Goal: Task Accomplishment & Management: Manage account settings

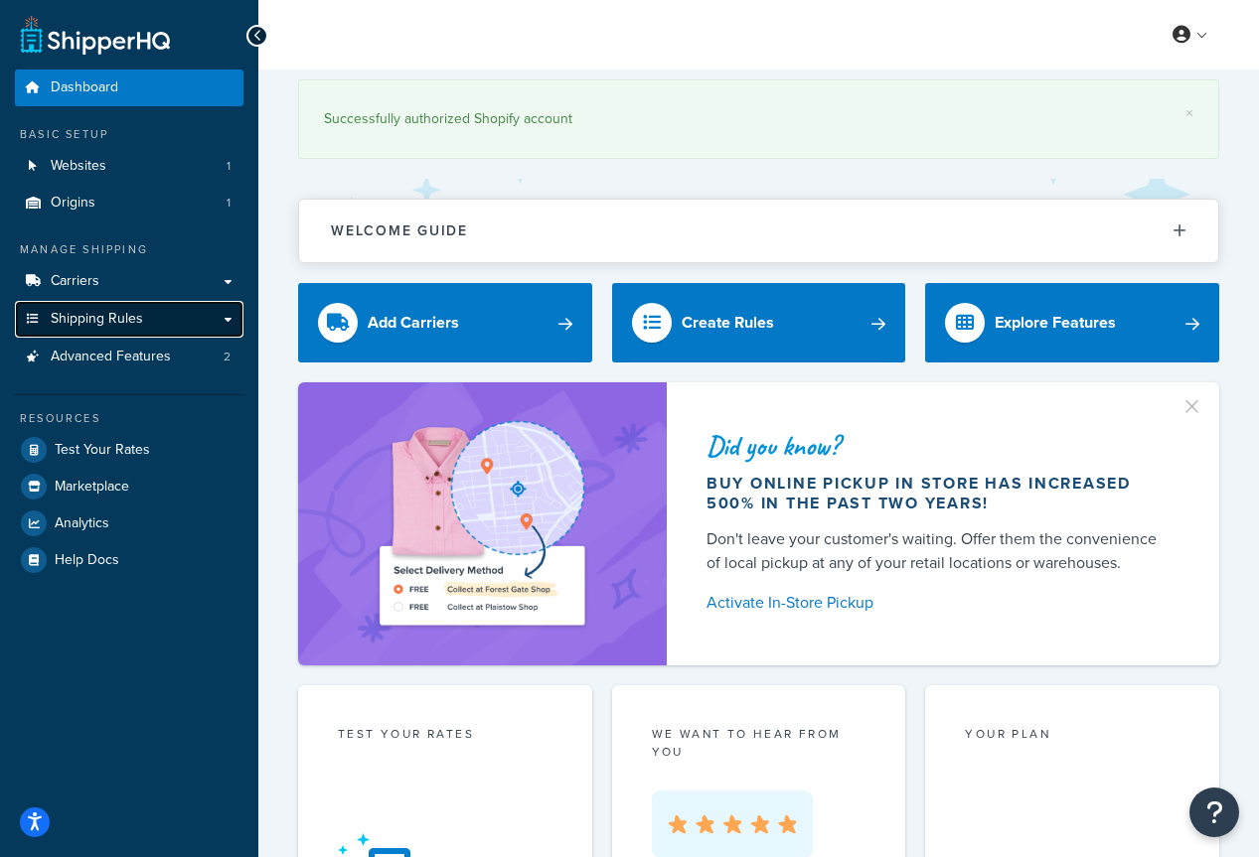
click at [128, 314] on span "Shipping Rules" at bounding box center [97, 319] width 92 height 17
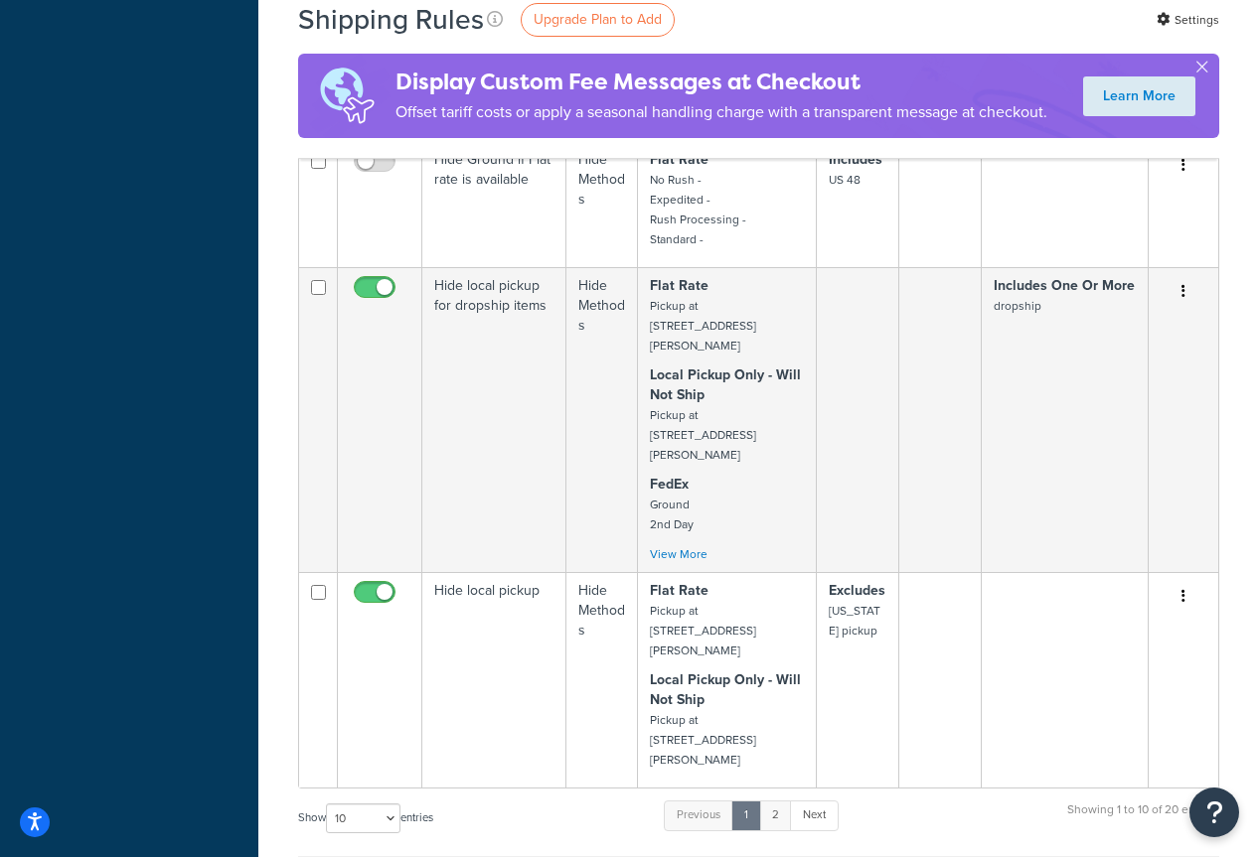
scroll to position [1021, 0]
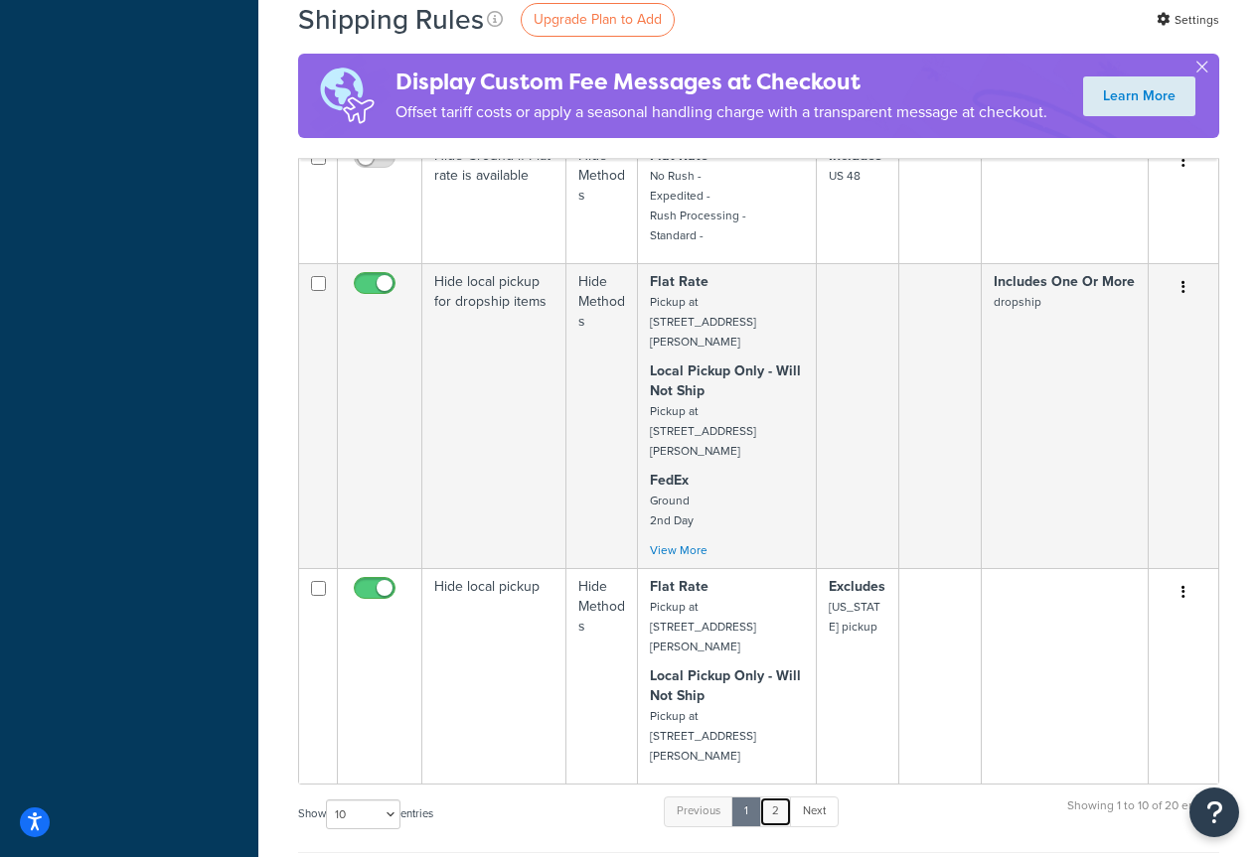
click at [783, 797] on link "2" at bounding box center [775, 812] width 33 height 30
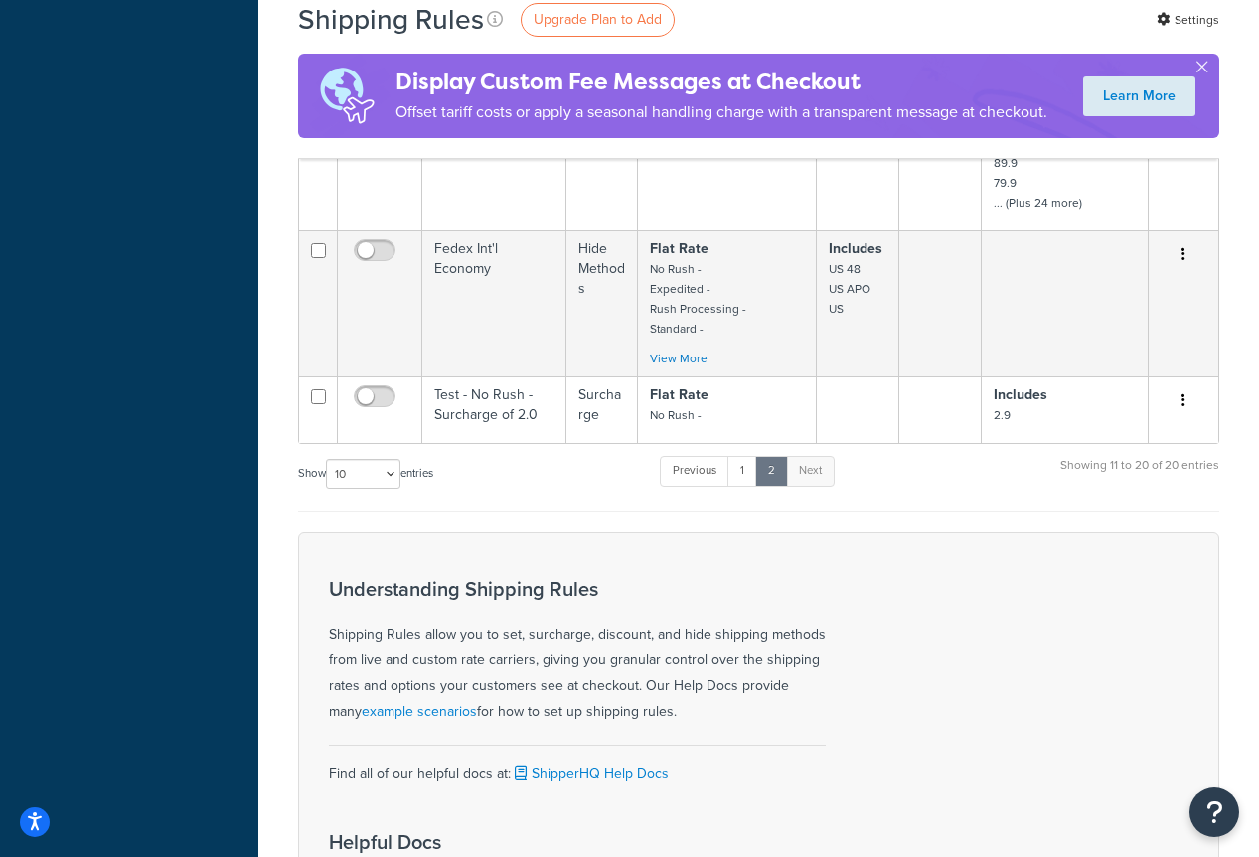
scroll to position [1280, 0]
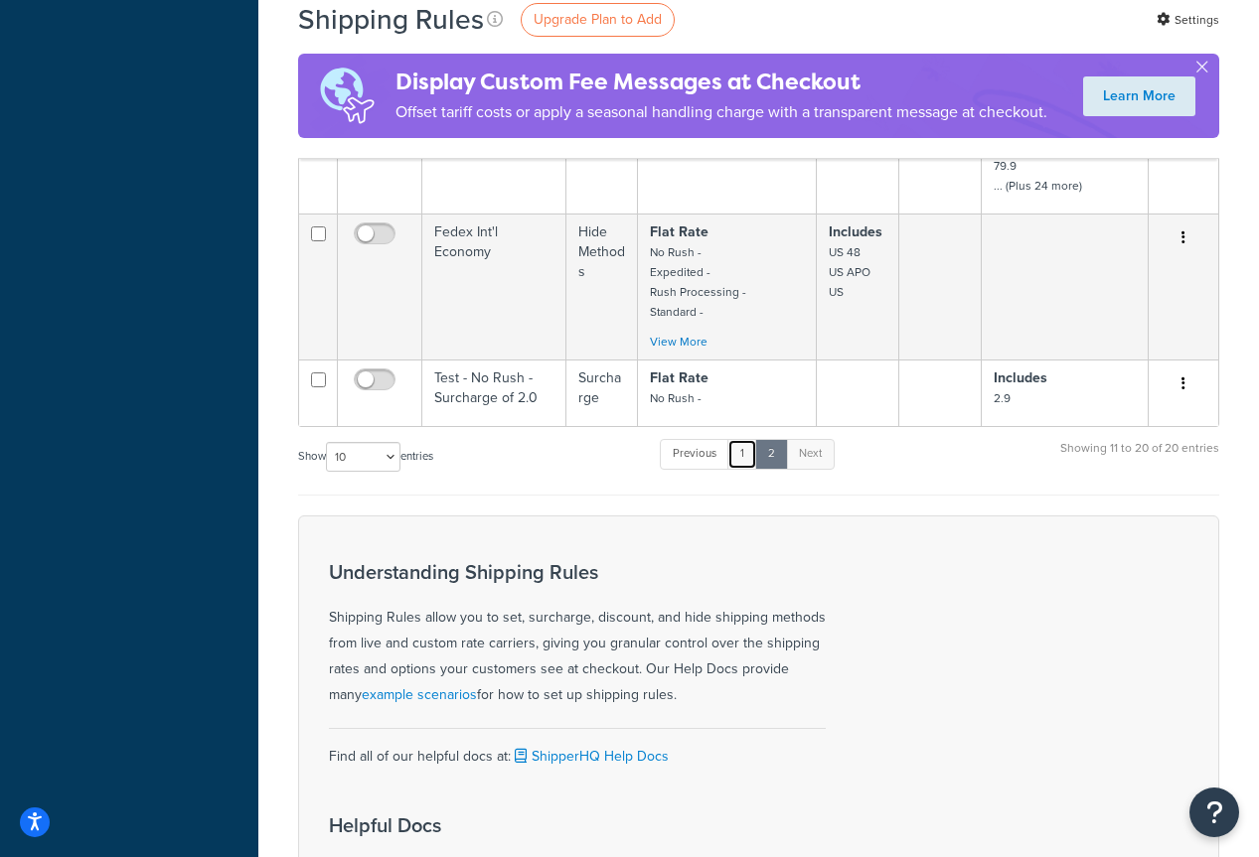
click at [749, 447] on link "1" at bounding box center [742, 454] width 30 height 30
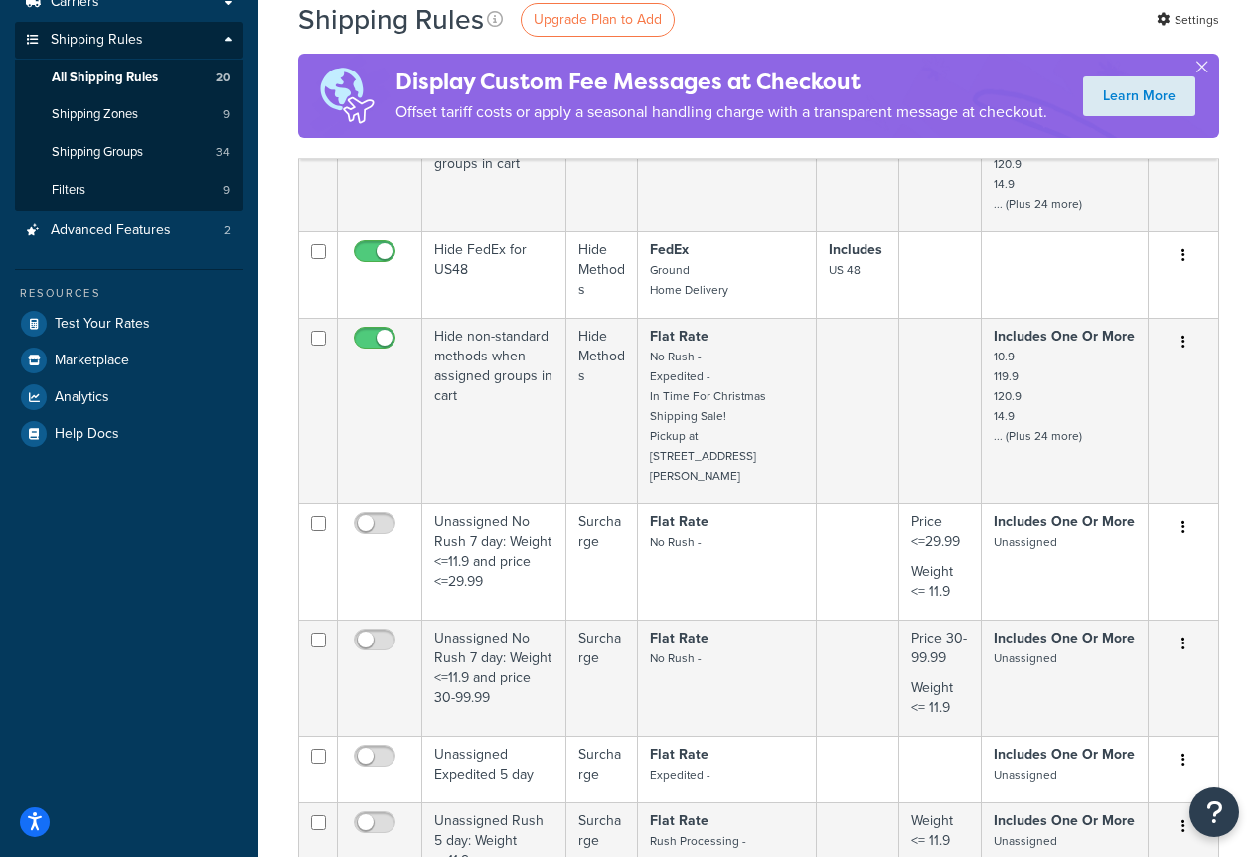
scroll to position [231, 0]
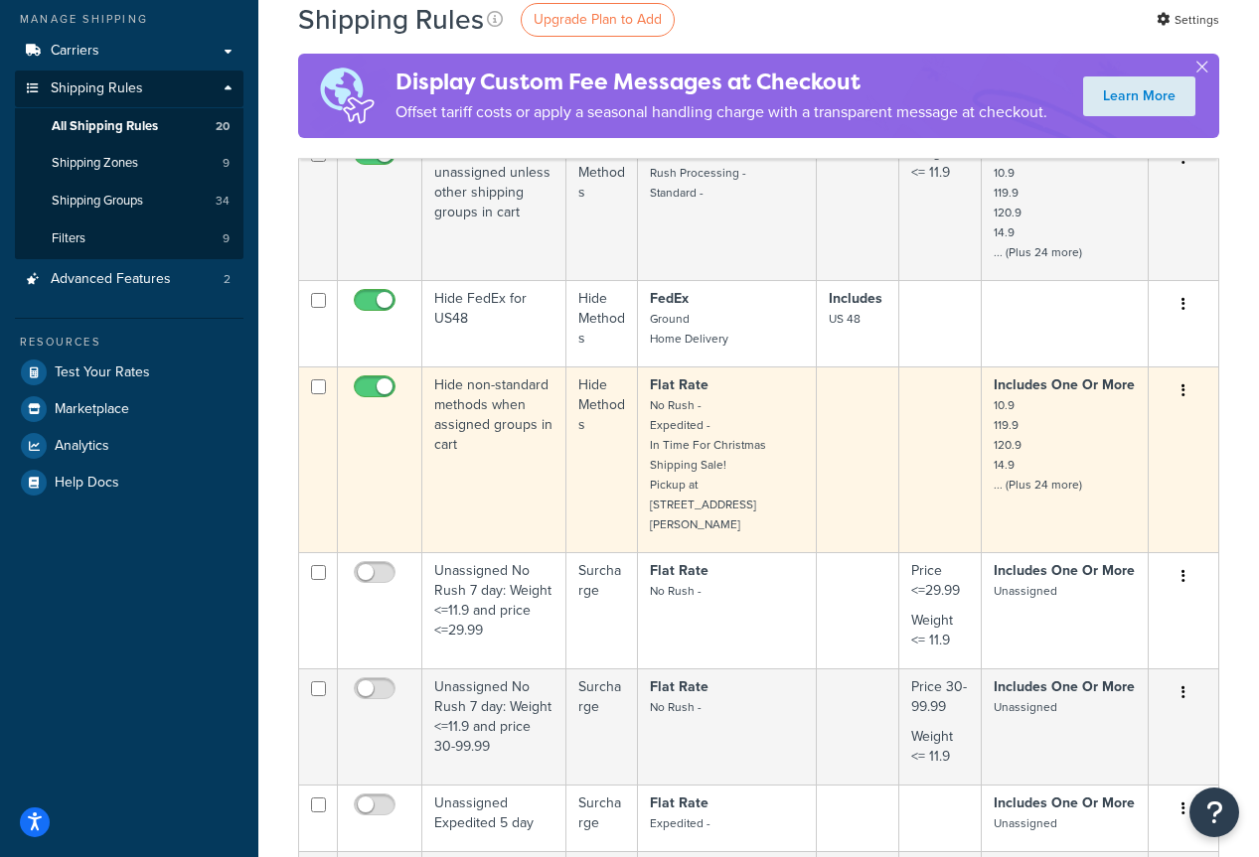
click at [1034, 485] on small "10.9 119.9 120.9 14.9 ... (Plus 24 more)" at bounding box center [1038, 444] width 88 height 97
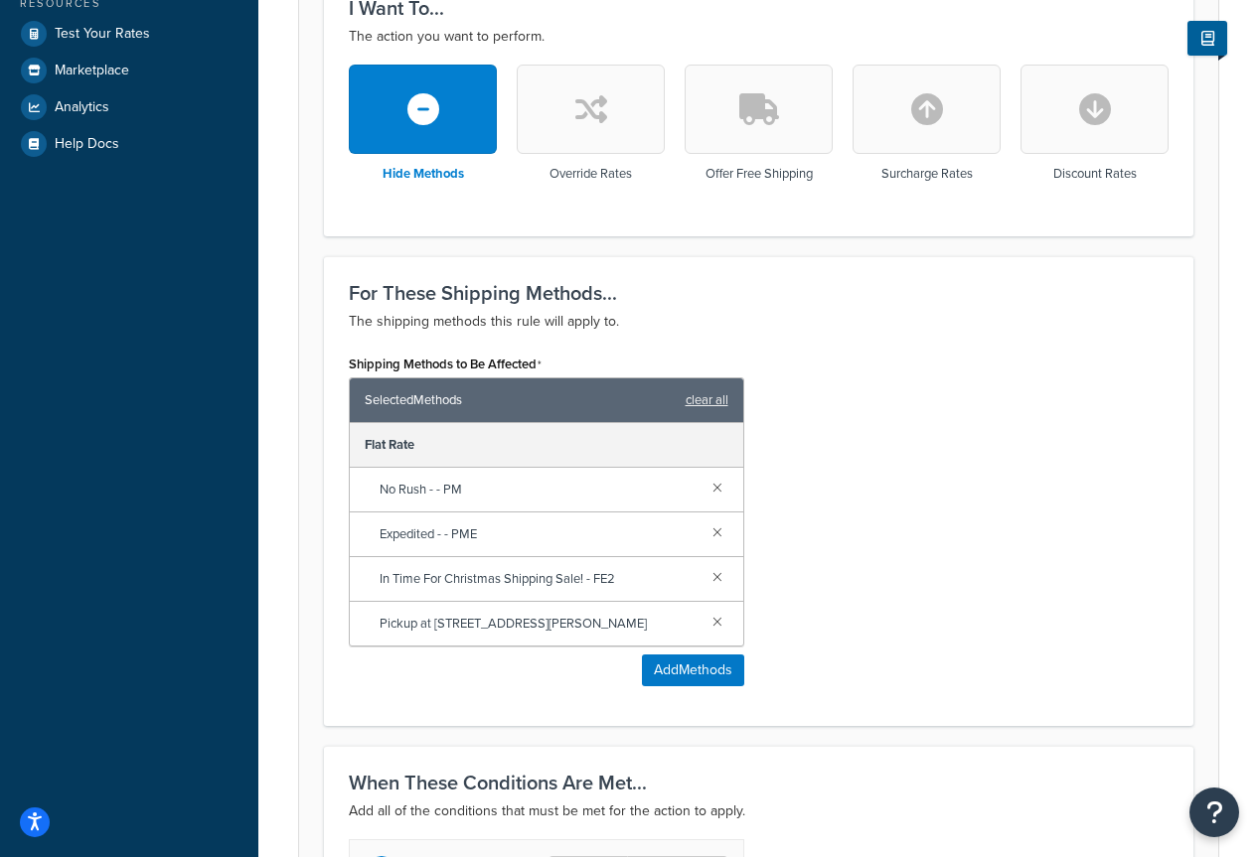
scroll to position [402, 0]
